Goal: Book appointment/travel/reservation

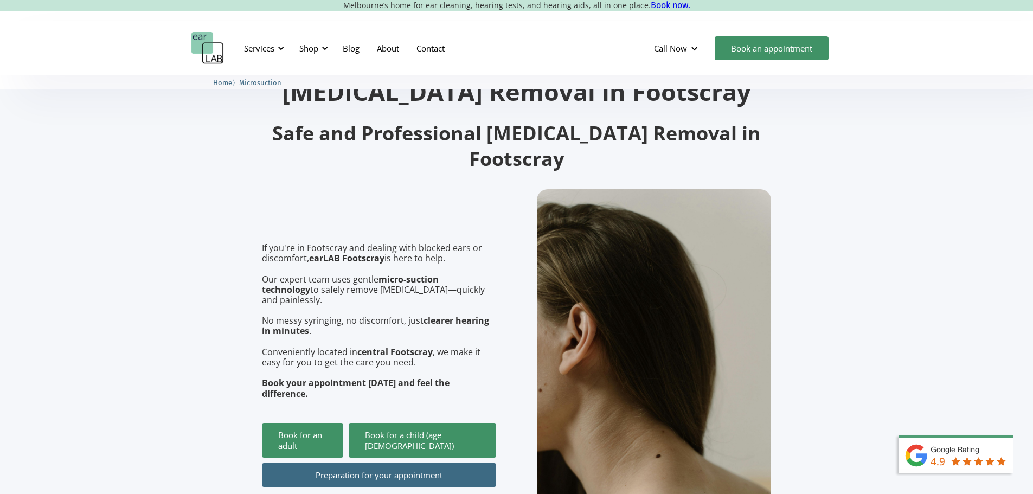
scroll to position [108, 0]
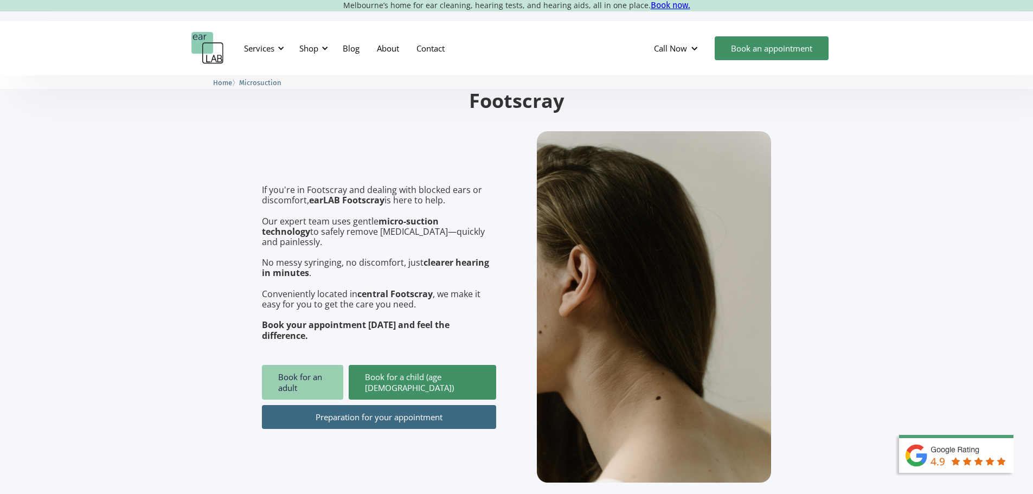
click at [311, 365] on link "Book for an adult" at bounding box center [302, 382] width 81 height 35
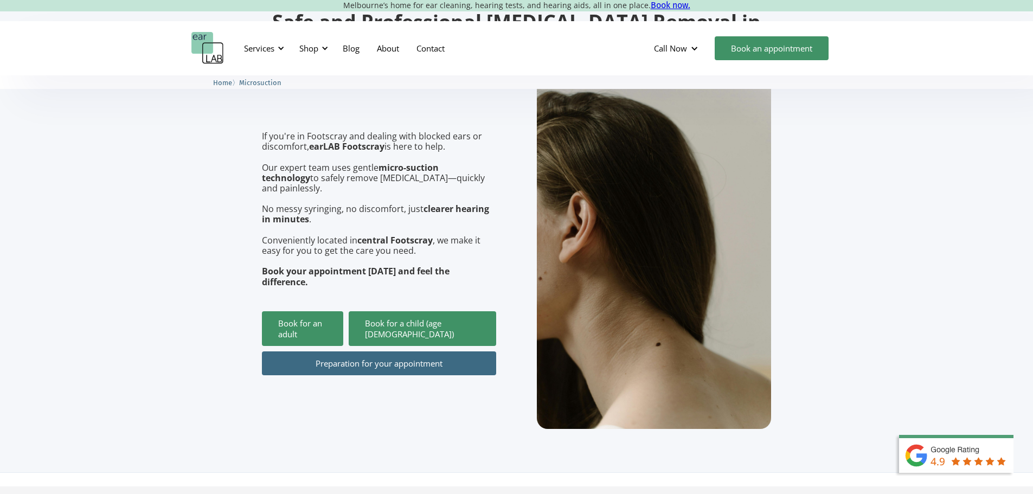
scroll to position [163, 0]
click at [363, 351] on link "Preparation for your appointment" at bounding box center [379, 363] width 234 height 24
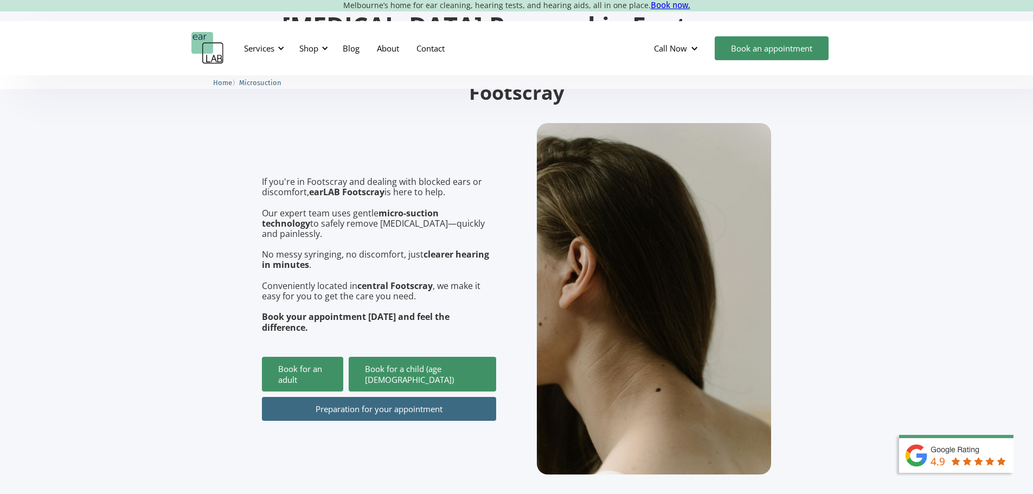
scroll to position [0, 0]
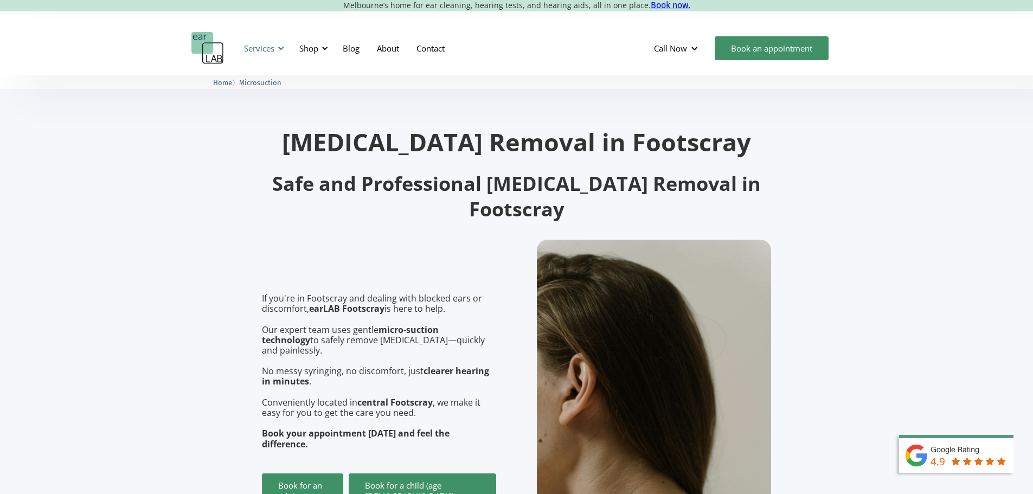
click at [277, 50] on div "Services" at bounding box center [262, 48] width 50 height 33
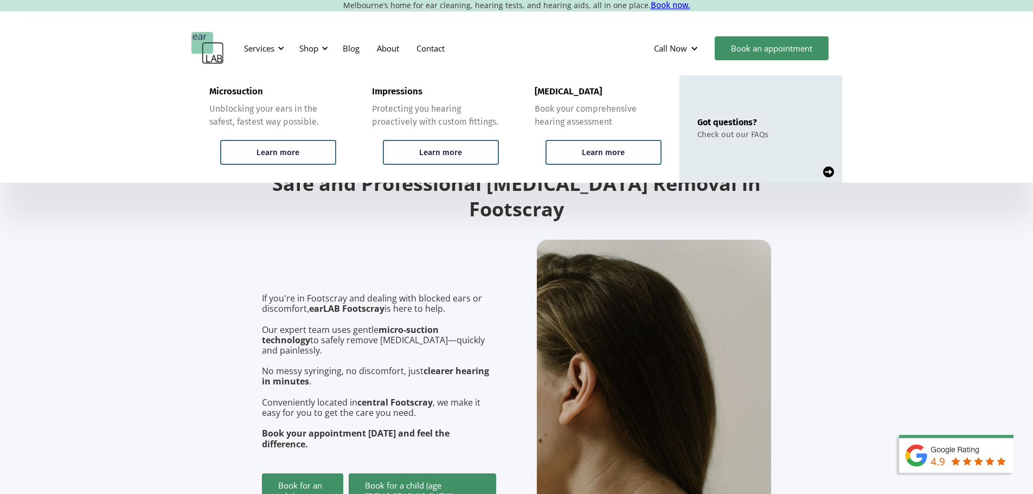
click at [218, 248] on section "[MEDICAL_DATA] Removal in Footscray Safe and Professional [MEDICAL_DATA] Remova…" at bounding box center [516, 355] width 1033 height 560
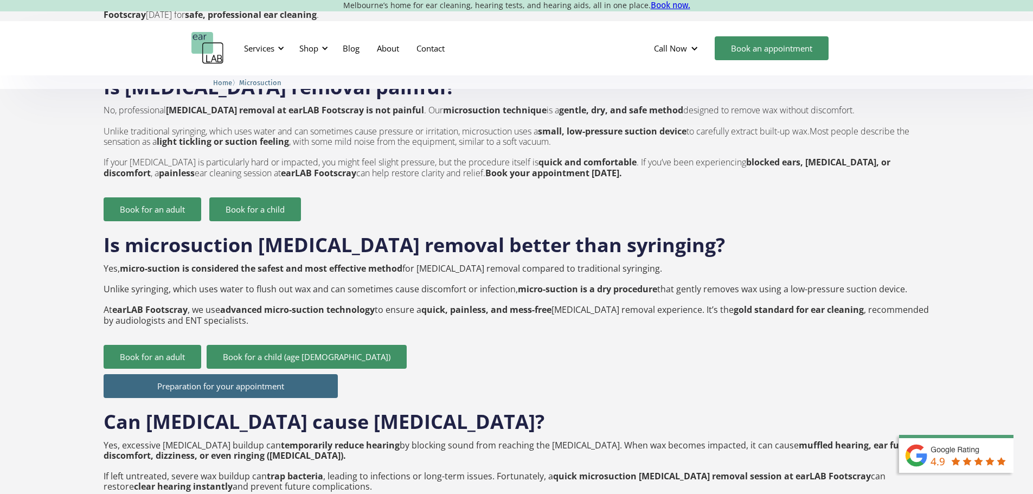
scroll to position [1572, 0]
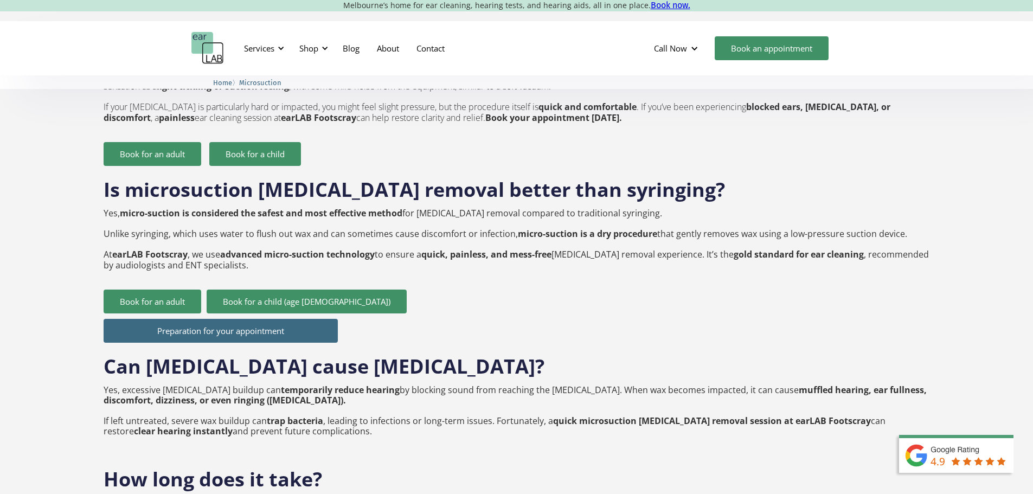
drag, startPoint x: 337, startPoint y: 313, endPoint x: 332, endPoint y: 176, distance: 137.2
